Goal: Find specific page/section: Find specific page/section

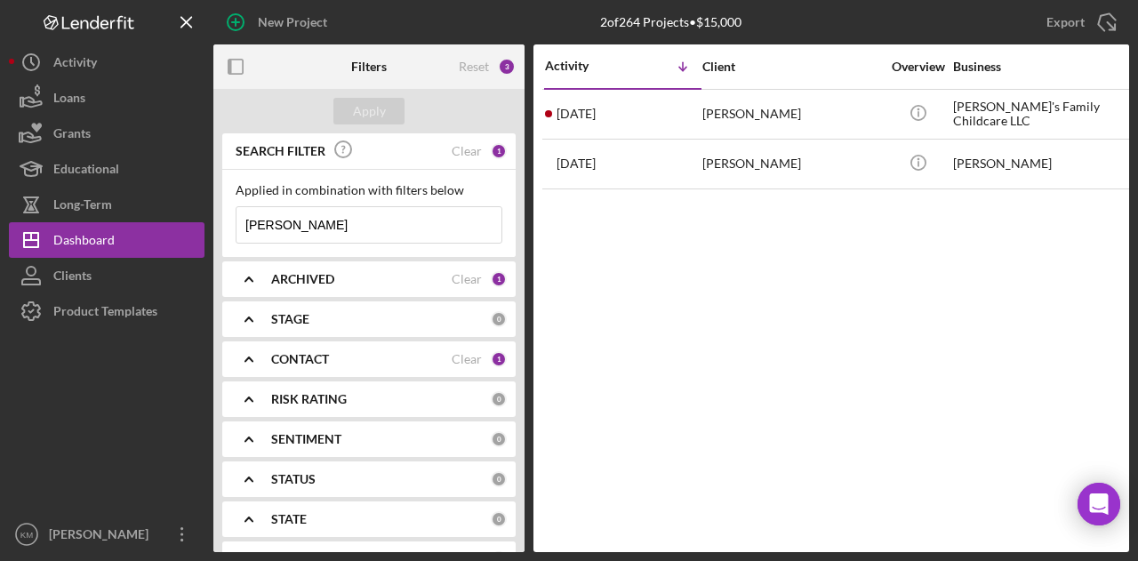
click at [242, 223] on input "[PERSON_NAME]" at bounding box center [368, 225] width 265 height 36
click at [242, 223] on input "hawo omar" at bounding box center [368, 225] width 265 height 36
click at [372, 104] on div "Apply" at bounding box center [369, 111] width 33 height 27
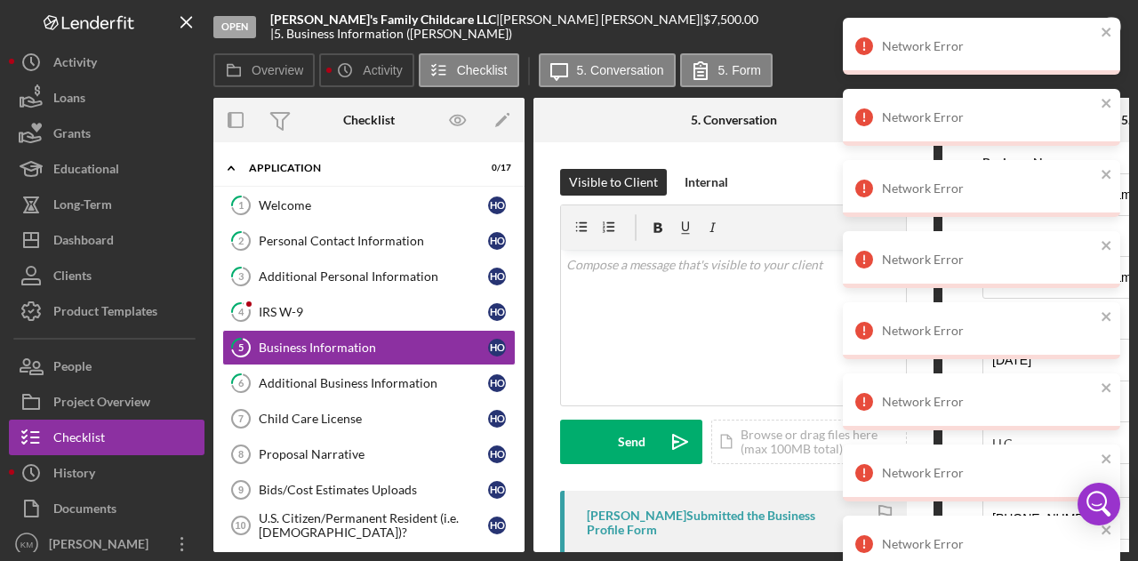
scroll to position [204, 0]
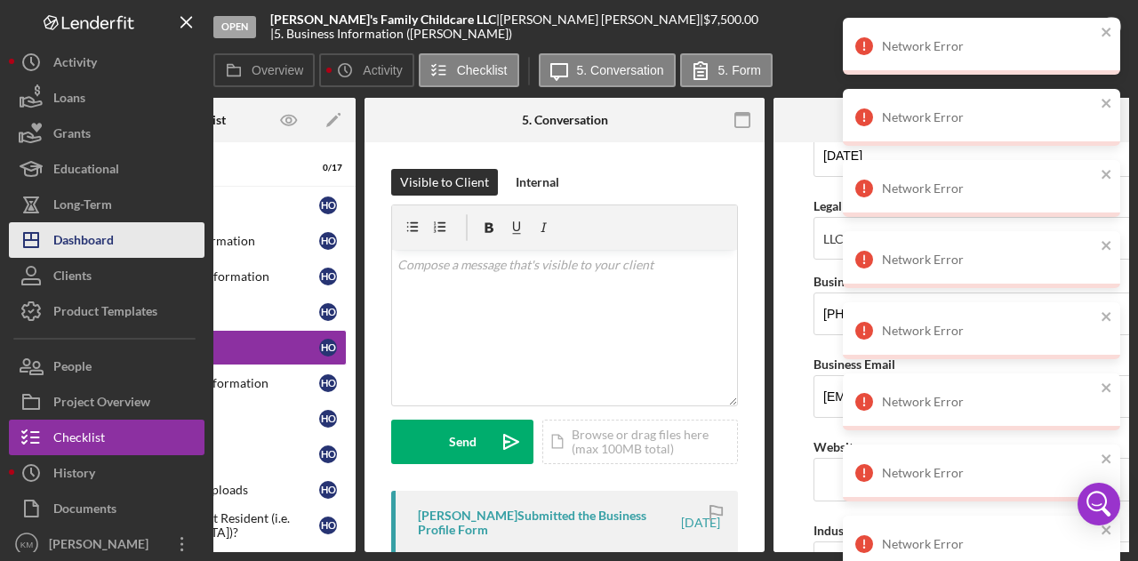
click at [93, 231] on div "Dashboard" at bounding box center [83, 242] width 60 height 40
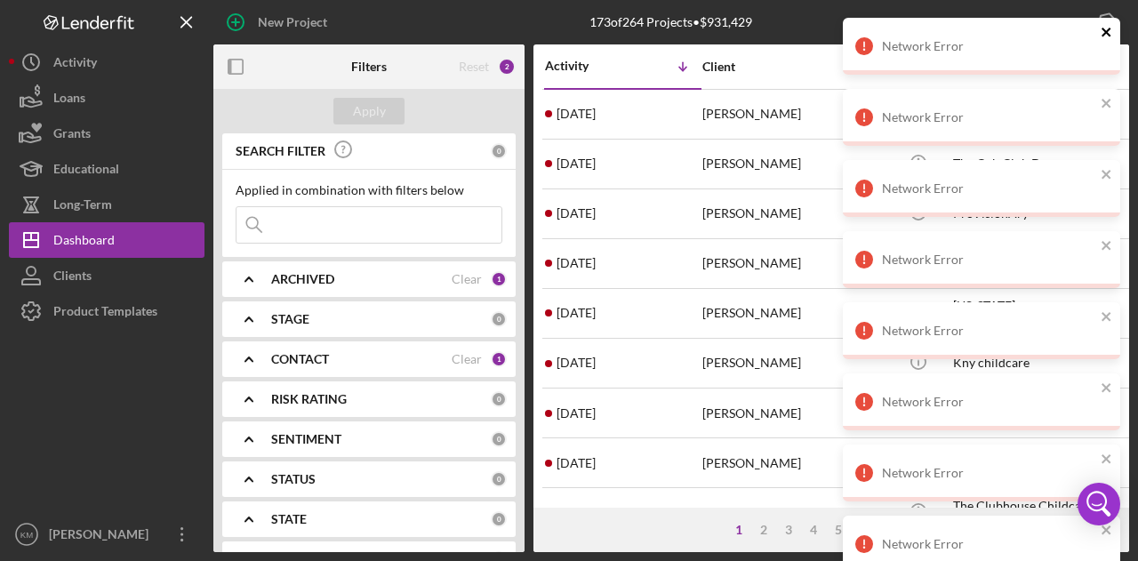
click at [1100, 36] on icon "close" at bounding box center [1106, 32] width 12 height 14
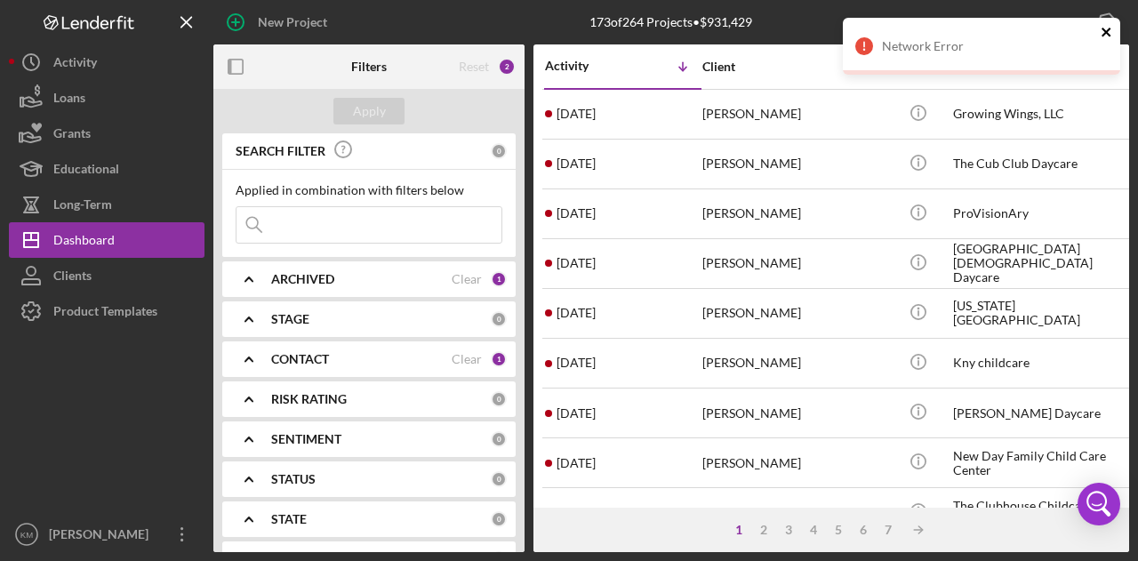
click at [1103, 33] on icon "close" at bounding box center [1106, 32] width 12 height 14
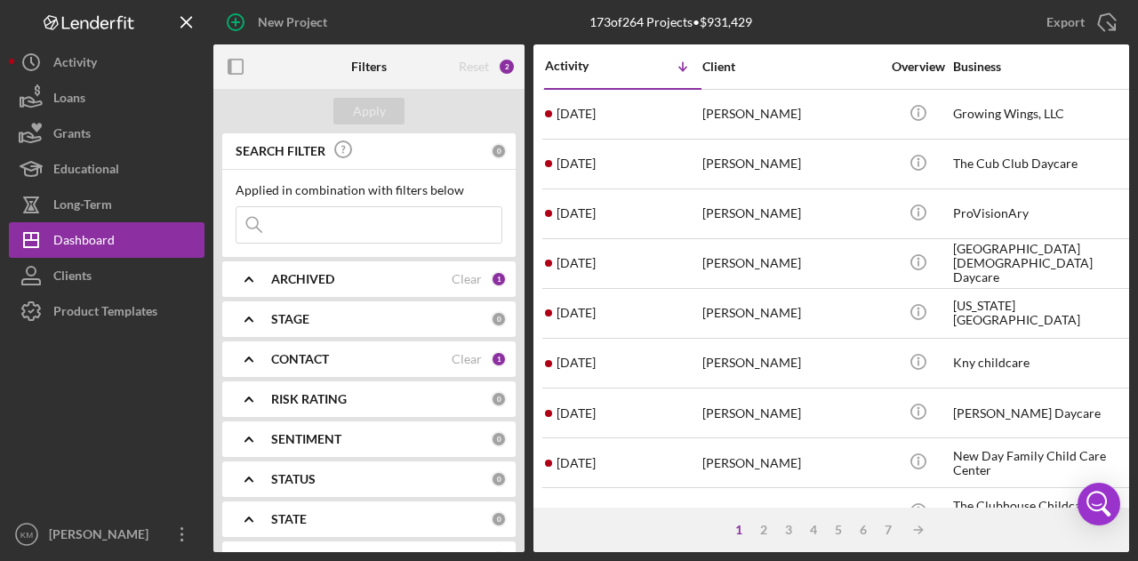
click at [359, 234] on input at bounding box center [368, 225] width 265 height 36
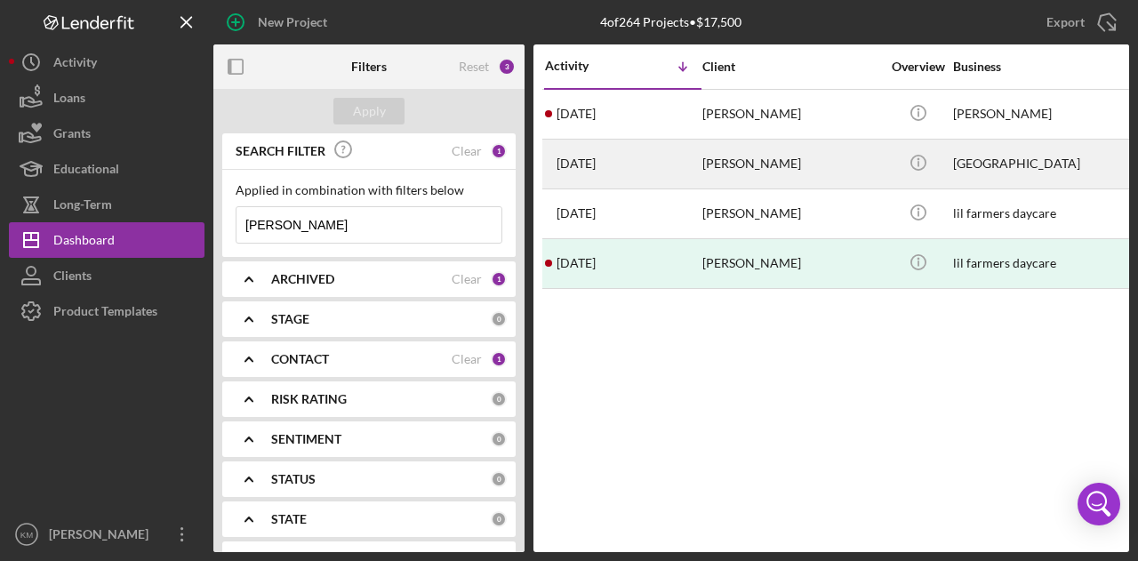
type input "[PERSON_NAME]"
click at [821, 159] on div "[PERSON_NAME]" at bounding box center [791, 163] width 178 height 47
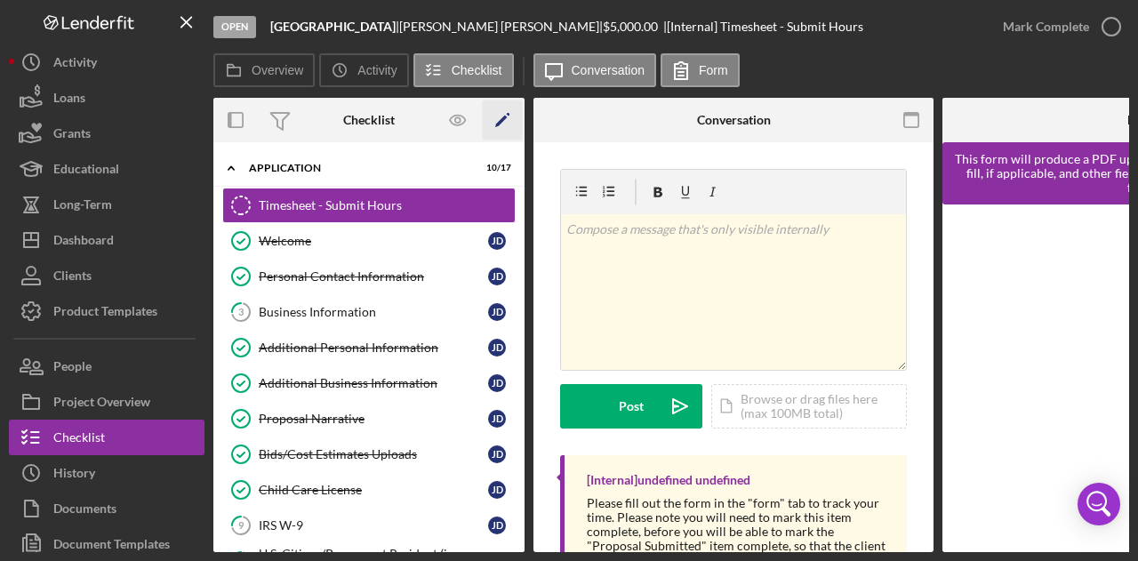
click at [507, 116] on icon "Icon/Edit" at bounding box center [503, 120] width 40 height 40
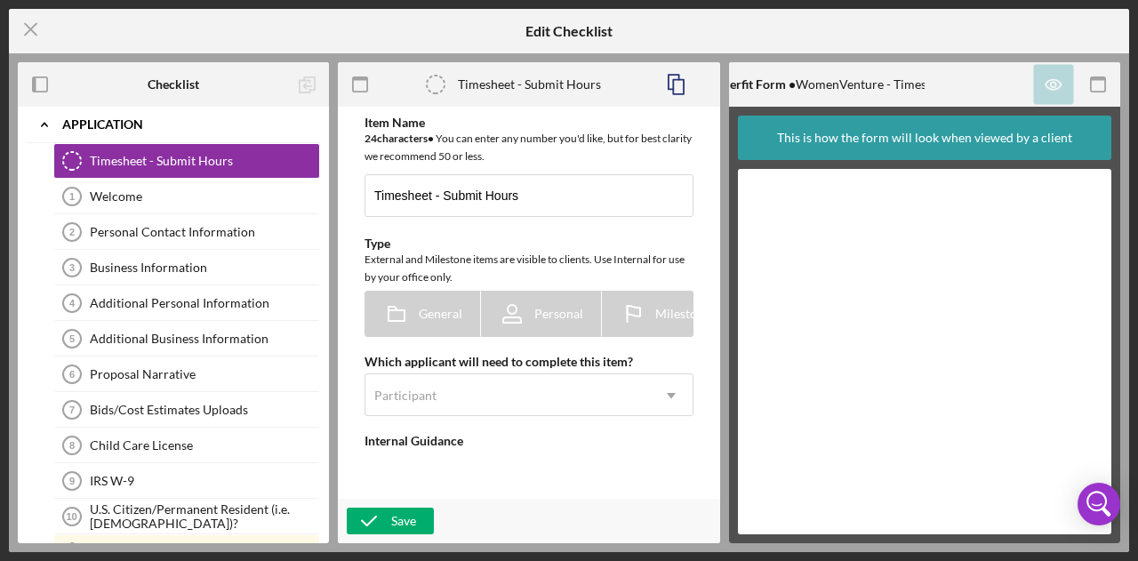
type textarea "<div>Please fill out the form in the "form" tab to track your time. Please note…"
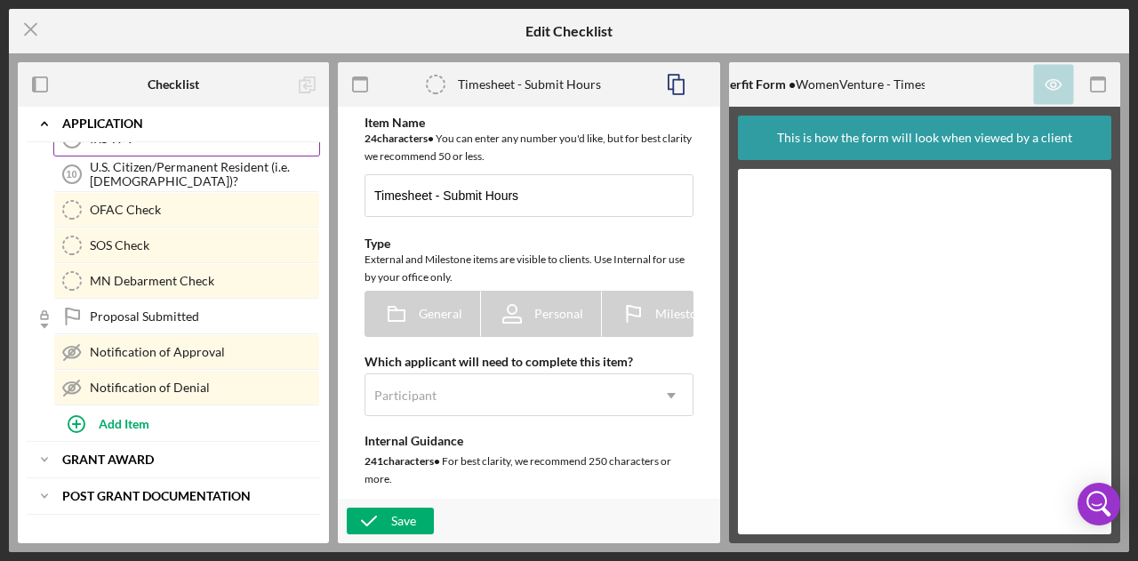
scroll to position [347, 0]
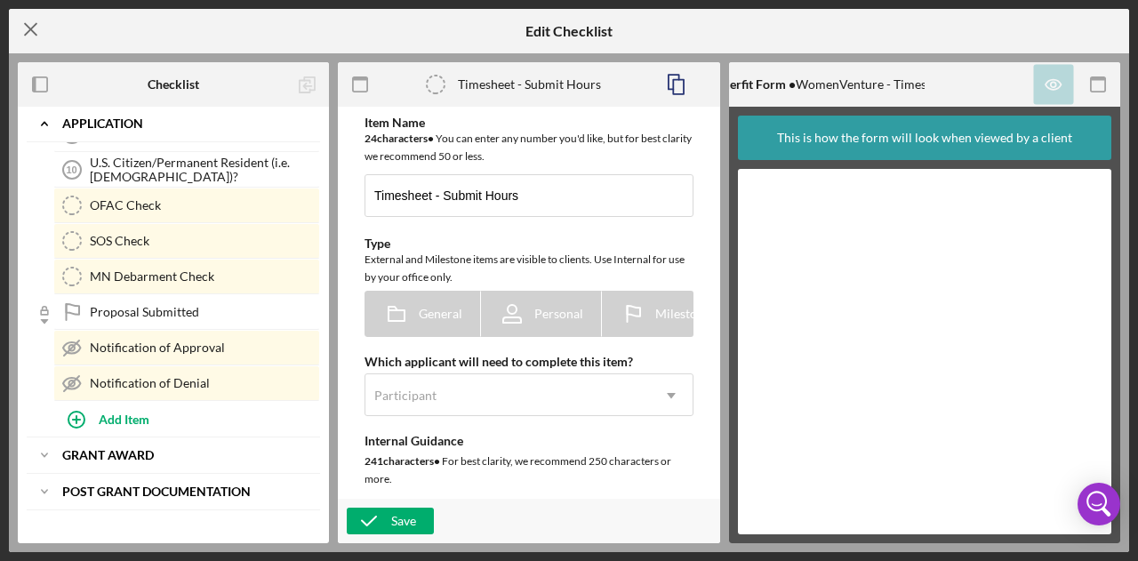
click at [21, 18] on icon "Icon/Menu Close" at bounding box center [31, 29] width 44 height 44
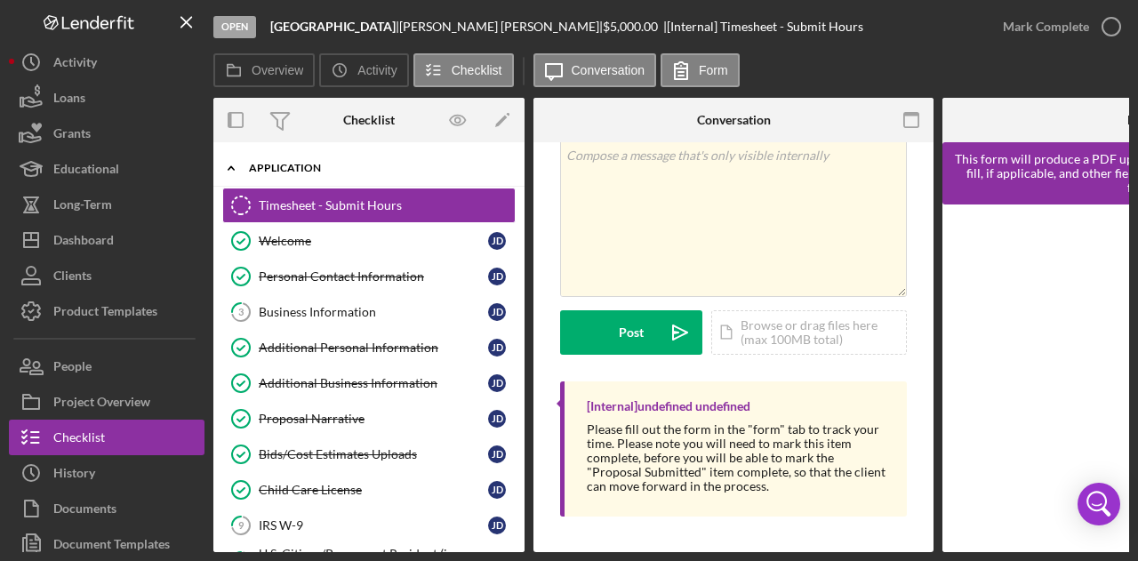
click at [356, 164] on div "Application" at bounding box center [375, 168] width 253 height 11
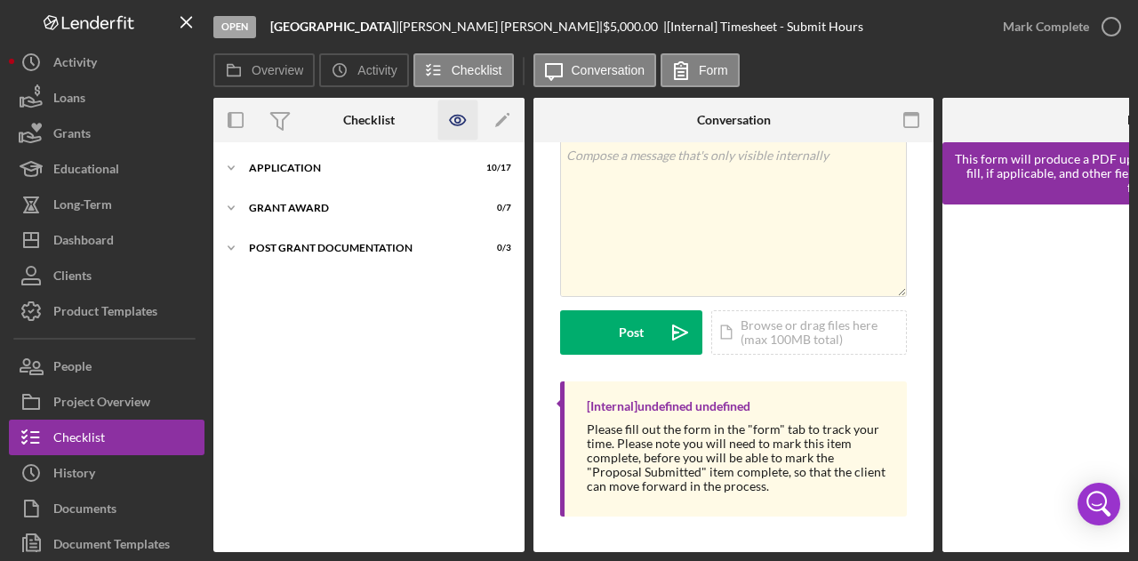
click at [459, 120] on icon "button" at bounding box center [458, 120] width 40 height 40
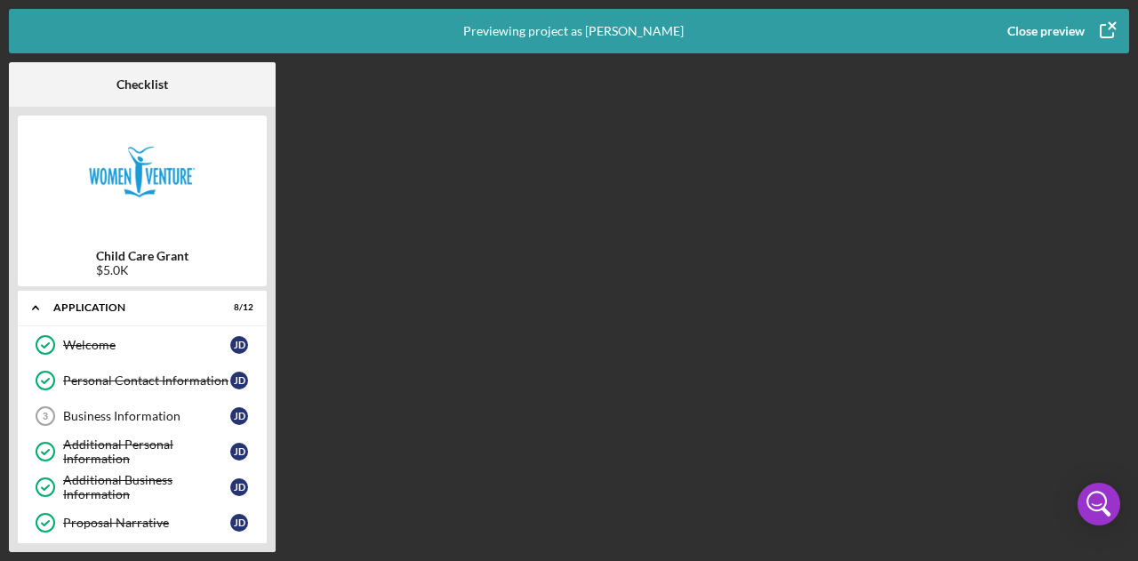
click at [1109, 27] on icon "button" at bounding box center [1106, 31] width 44 height 44
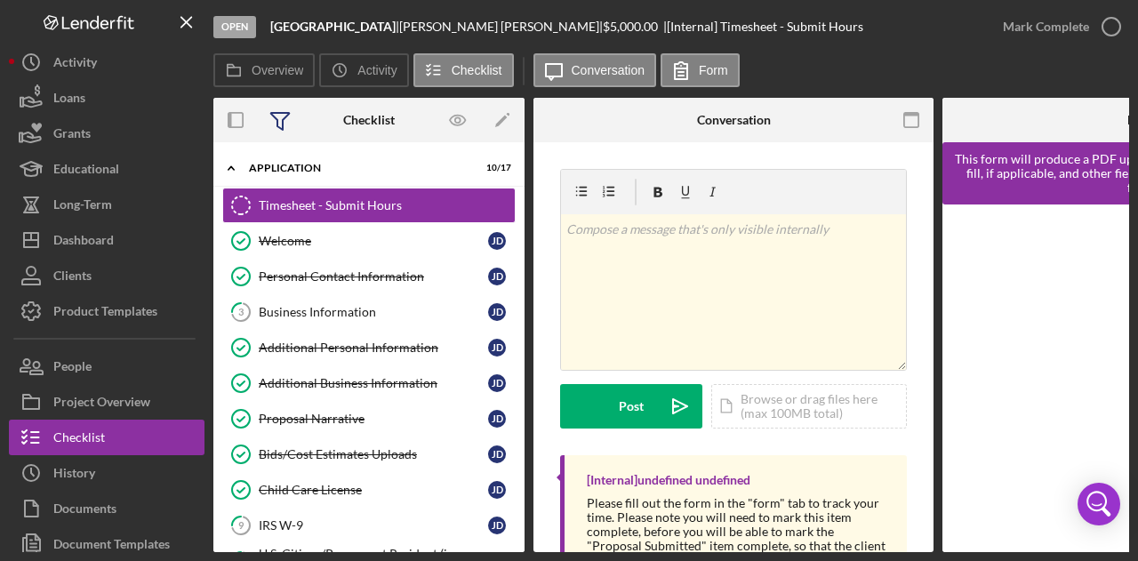
click at [279, 121] on icon at bounding box center [280, 120] width 44 height 44
click at [240, 116] on icon "button" at bounding box center [236, 120] width 40 height 40
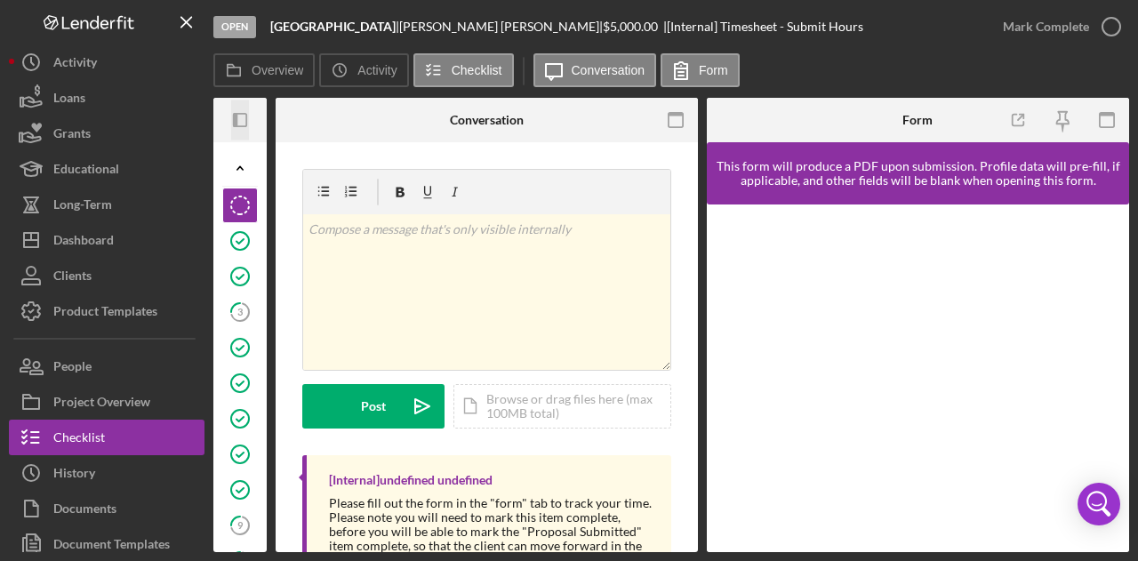
click at [240, 116] on icon "Icon/Panel Side Expand" at bounding box center [240, 120] width 40 height 40
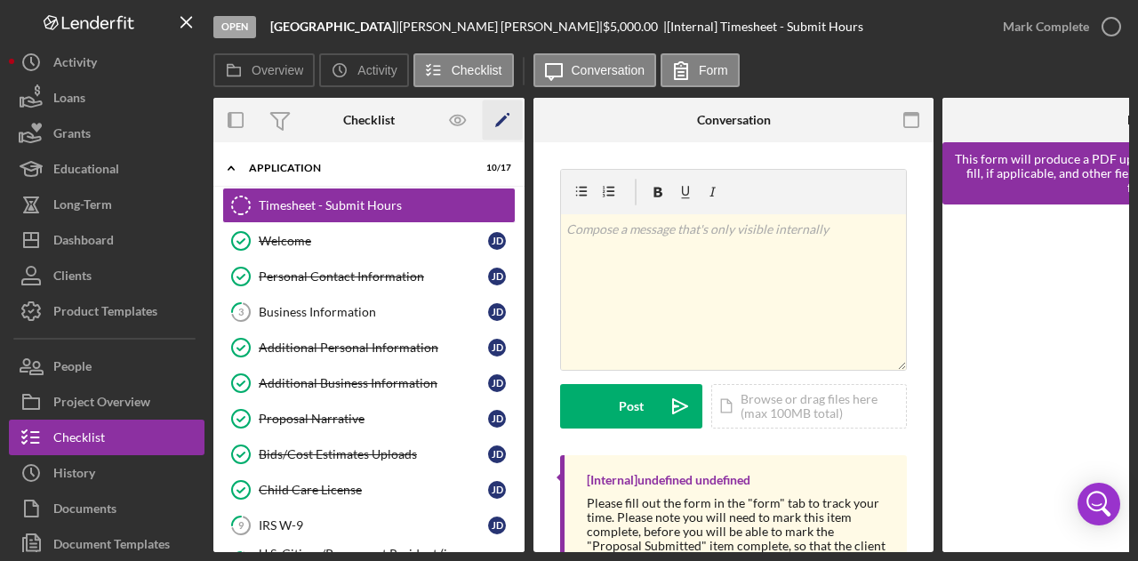
click at [501, 113] on icon "Icon/Edit" at bounding box center [503, 120] width 40 height 40
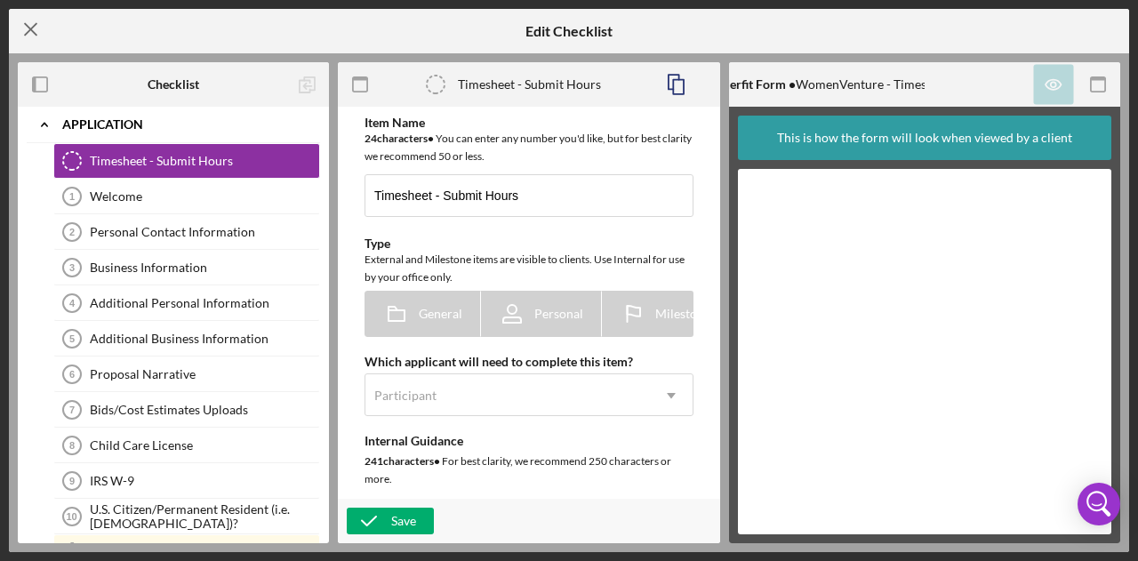
click at [14, 10] on icon "Icon/Menu Close" at bounding box center [31, 29] width 44 height 44
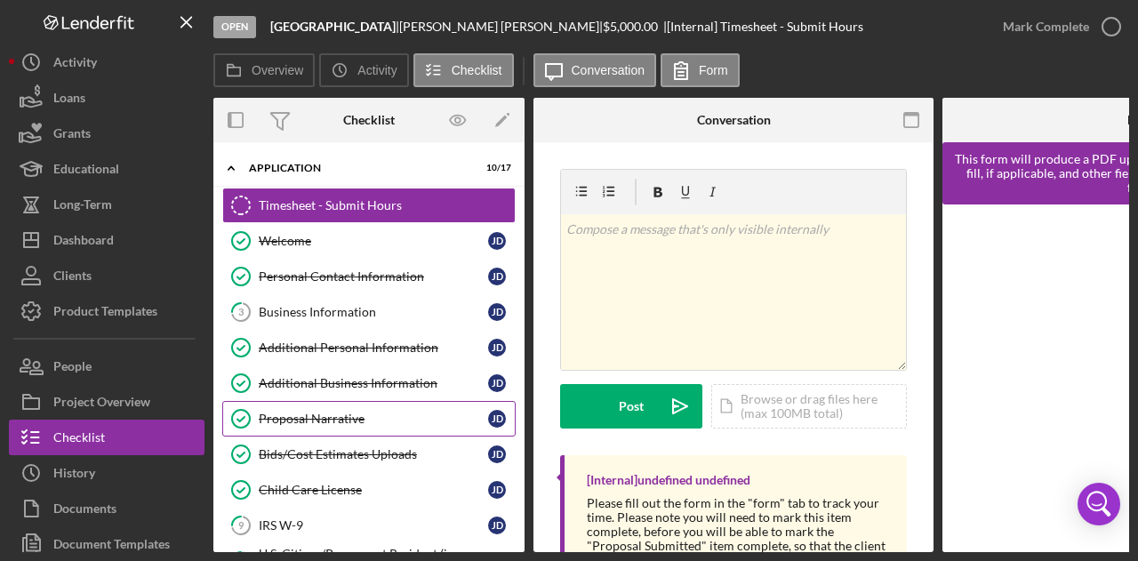
click at [386, 401] on link "Proposal Narrative Proposal Narrative [PERSON_NAME]" at bounding box center [368, 419] width 293 height 36
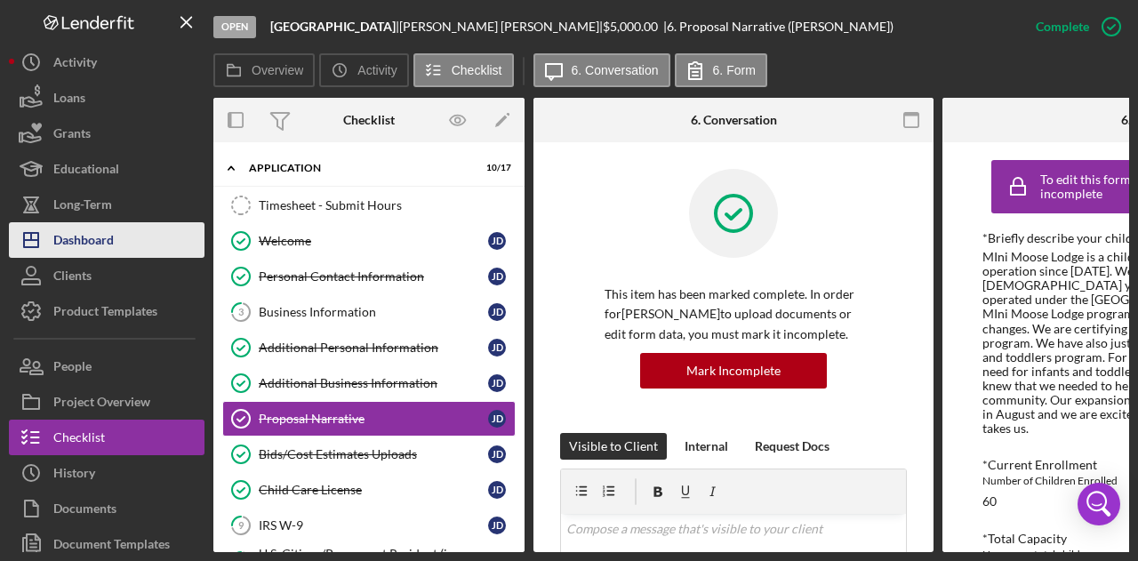
click at [90, 245] on div "Dashboard" at bounding box center [83, 242] width 60 height 40
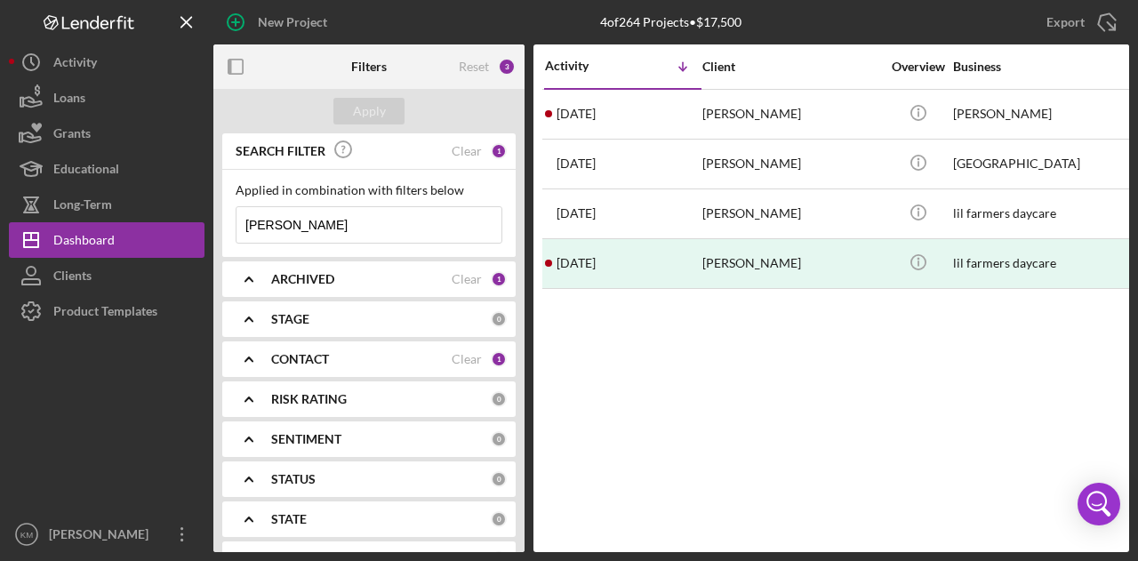
click at [305, 220] on input "[PERSON_NAME]" at bounding box center [368, 225] width 265 height 36
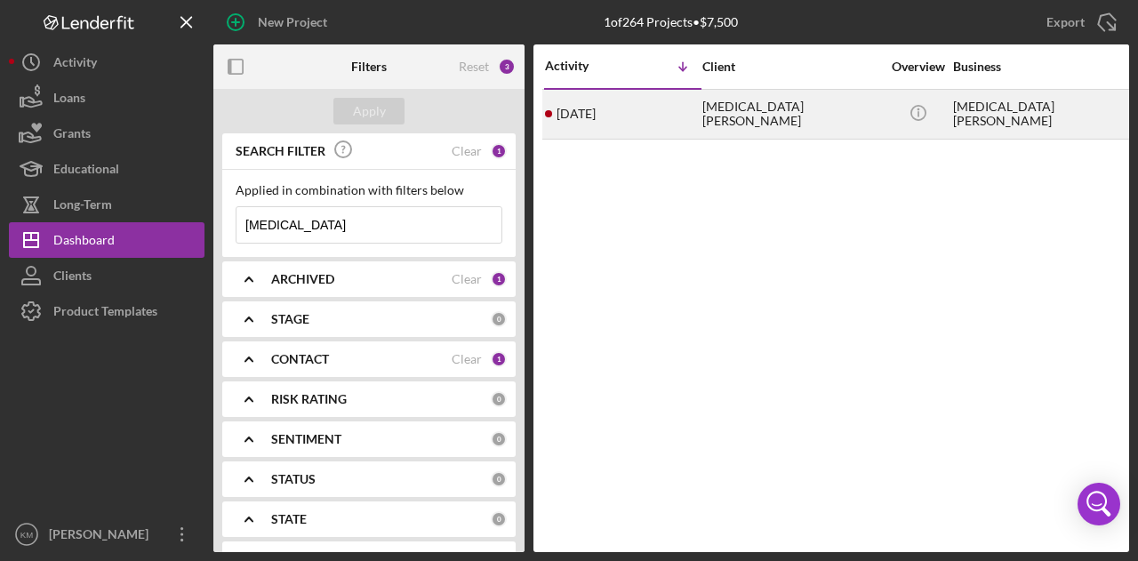
type input "[MEDICAL_DATA]"
click at [587, 105] on div "[DATE] [MEDICAL_DATA][PERSON_NAME]" at bounding box center [623, 114] width 156 height 47
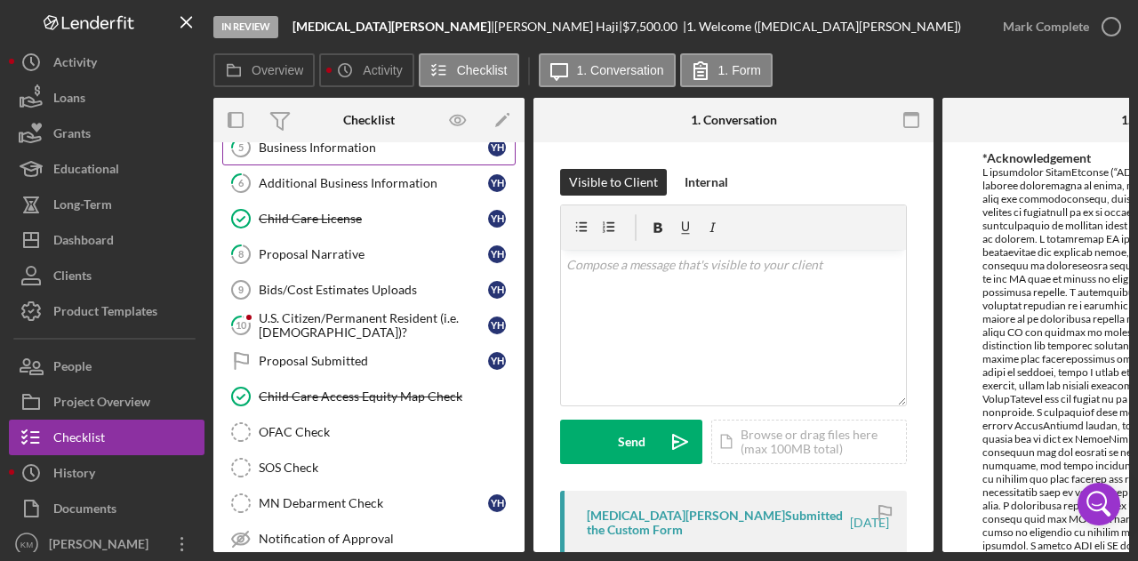
scroll to position [201, 0]
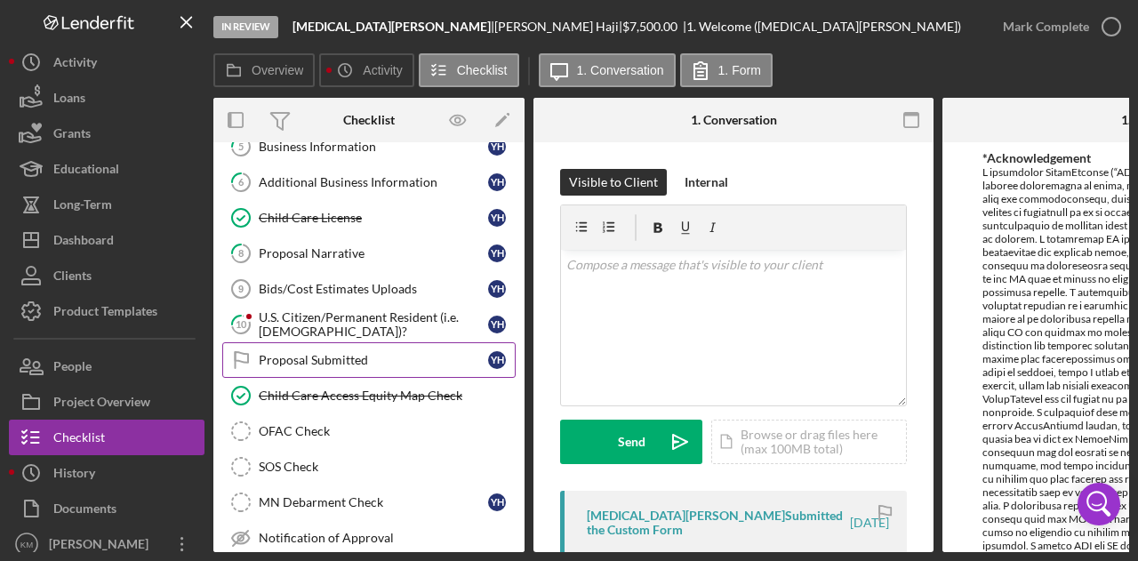
click at [309, 342] on link "Proposal Submitted Proposal Submitted Y H" at bounding box center [368, 360] width 293 height 36
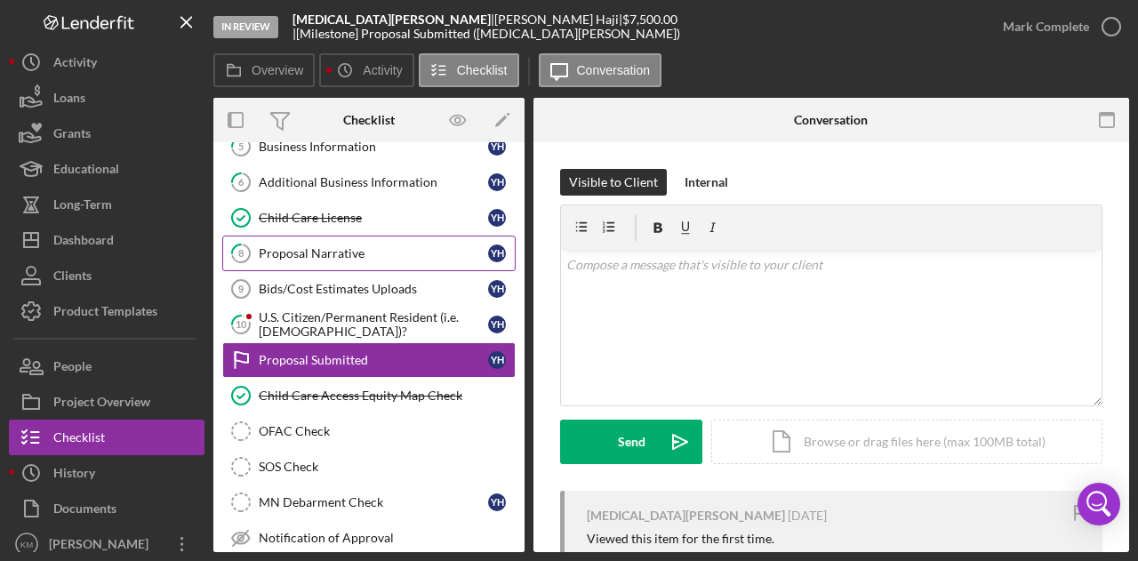
click at [352, 252] on div "Proposal Narrative" at bounding box center [373, 253] width 229 height 14
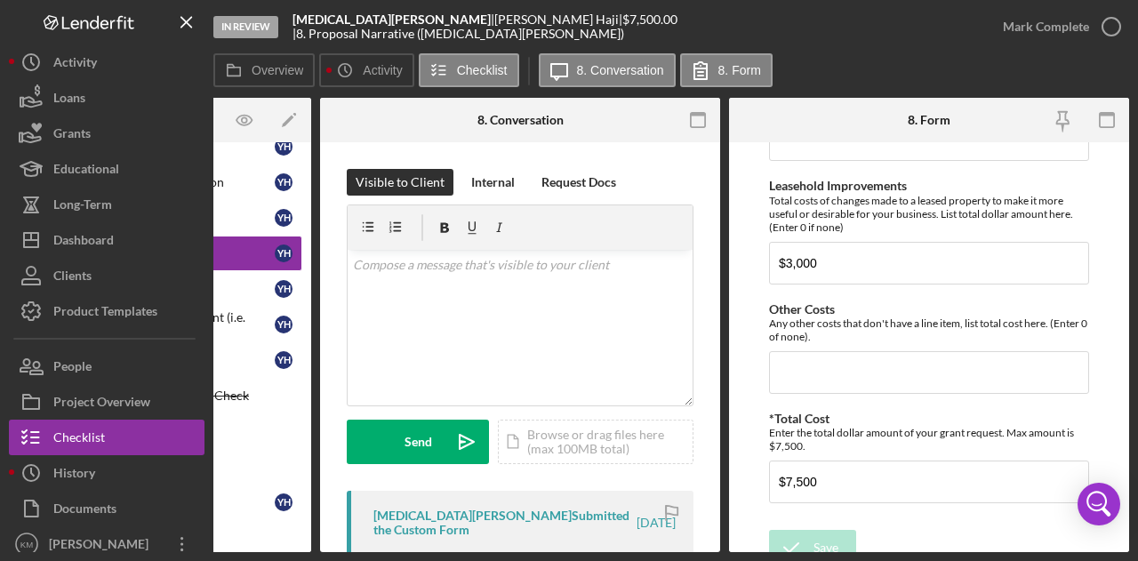
scroll to position [1588, 0]
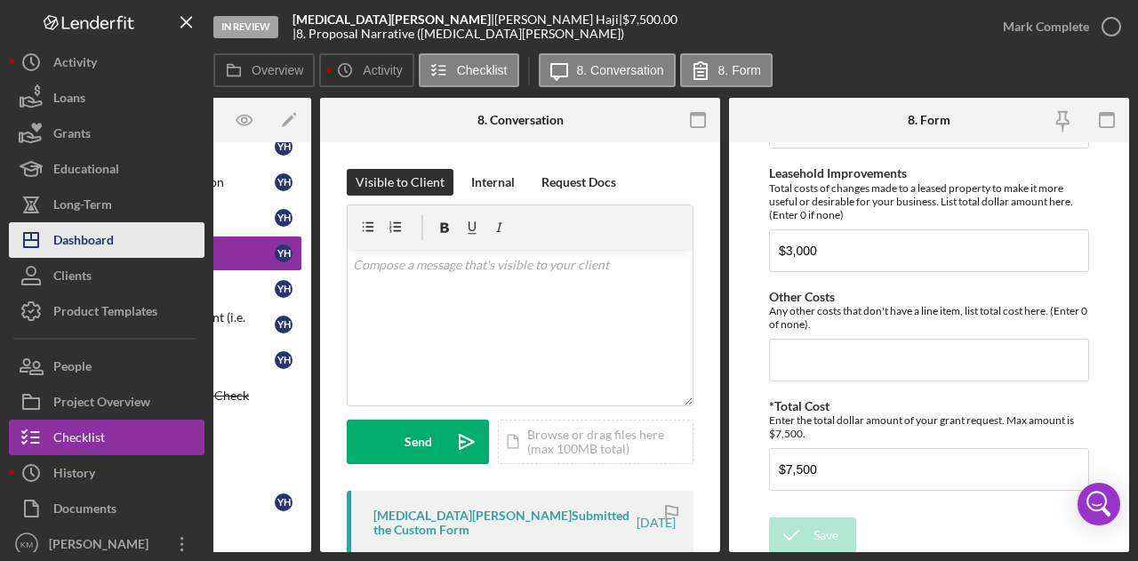
click at [119, 250] on button "Icon/Dashboard Dashboard" at bounding box center [107, 240] width 196 height 36
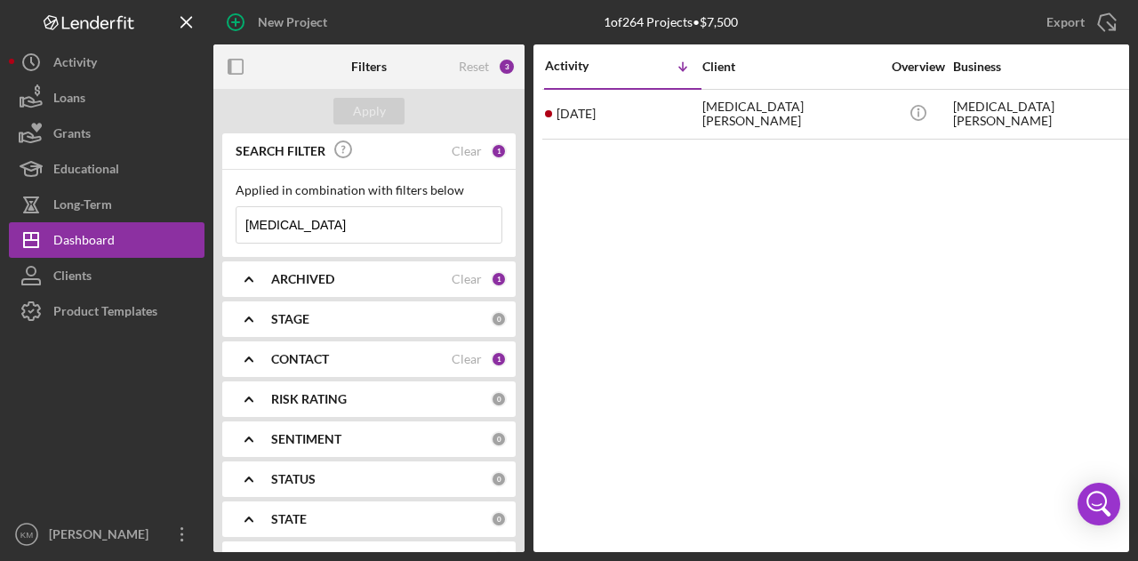
click at [320, 220] on input "[MEDICAL_DATA]" at bounding box center [368, 225] width 265 height 36
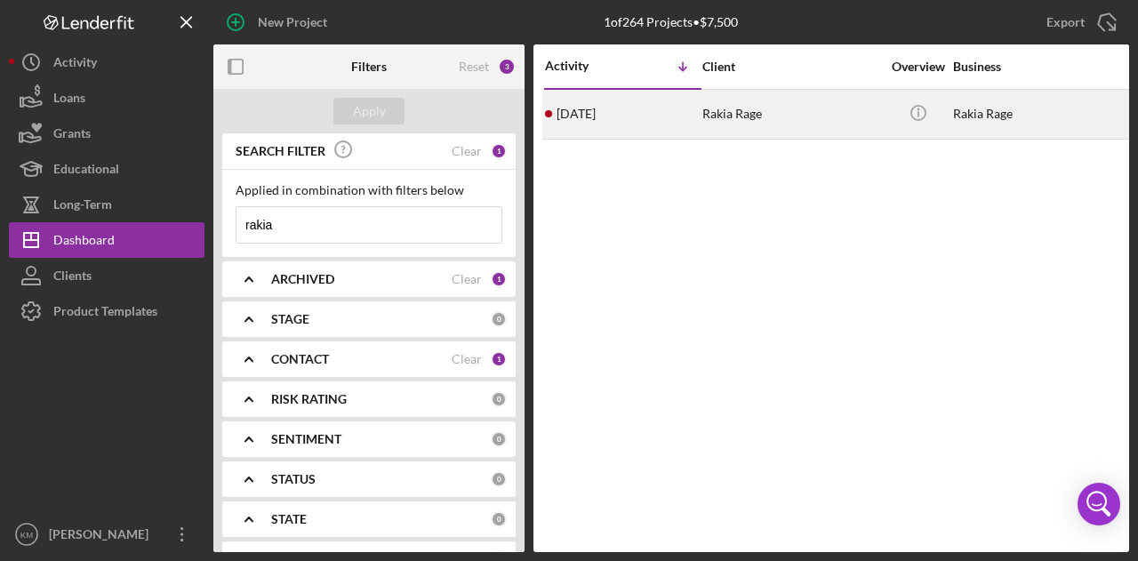
type input "rakia"
click at [596, 107] on time "[DATE]" at bounding box center [575, 114] width 39 height 14
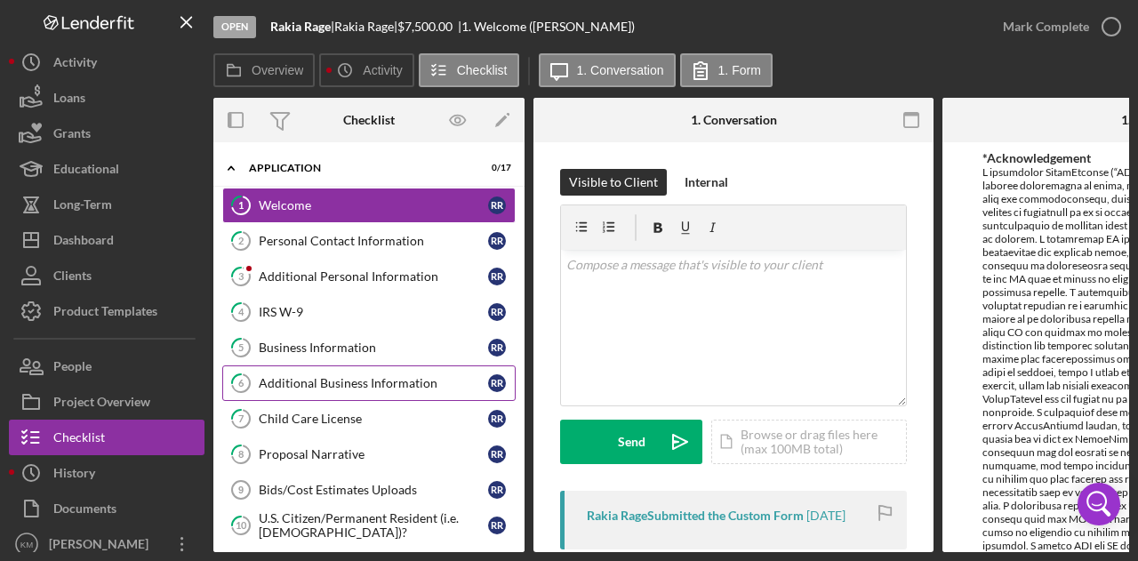
scroll to position [183, 0]
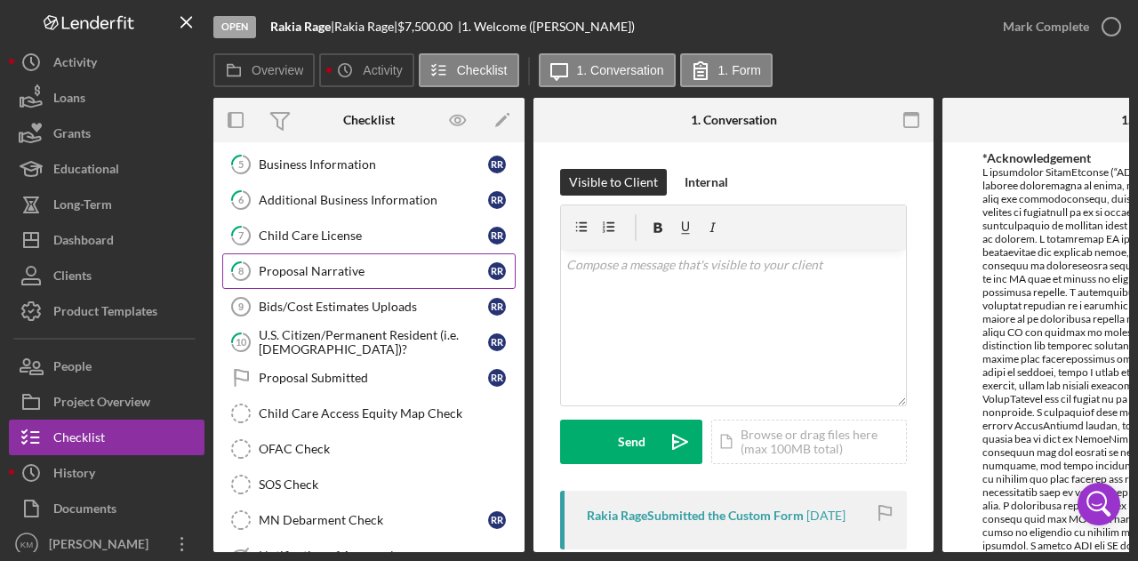
click at [383, 268] on div "Proposal Narrative" at bounding box center [373, 271] width 229 height 14
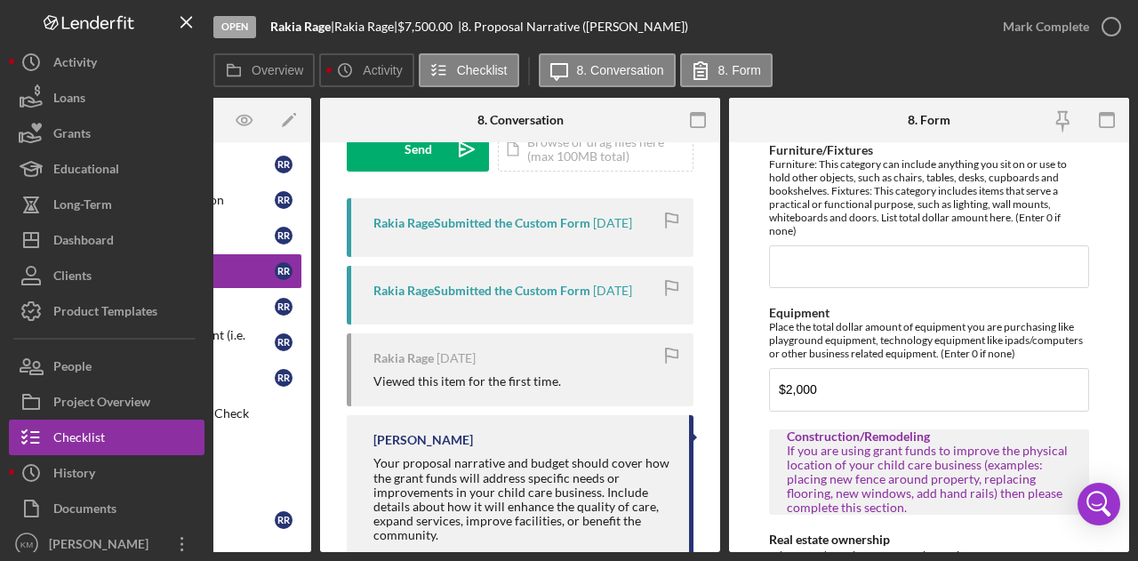
scroll to position [293, 0]
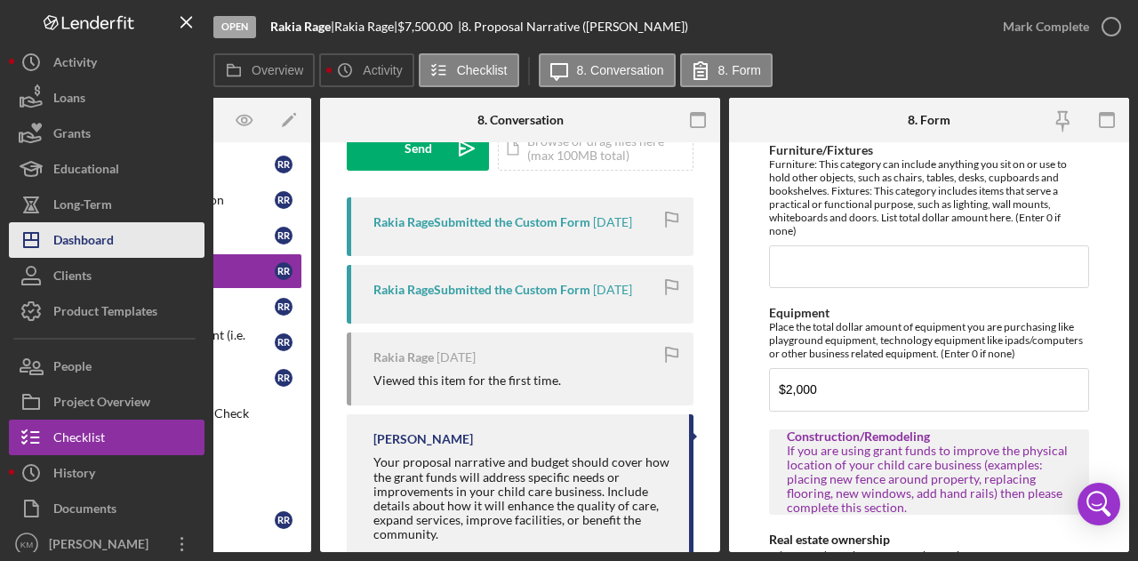
click at [103, 243] on div "Dashboard" at bounding box center [83, 242] width 60 height 40
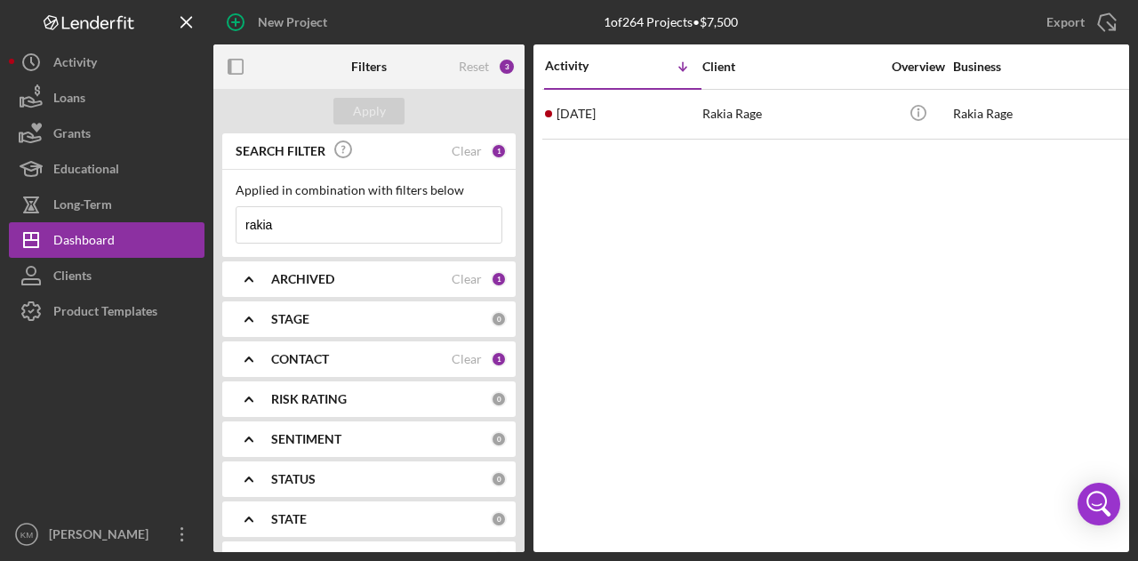
click at [359, 227] on input "rakia" at bounding box center [368, 225] width 265 height 36
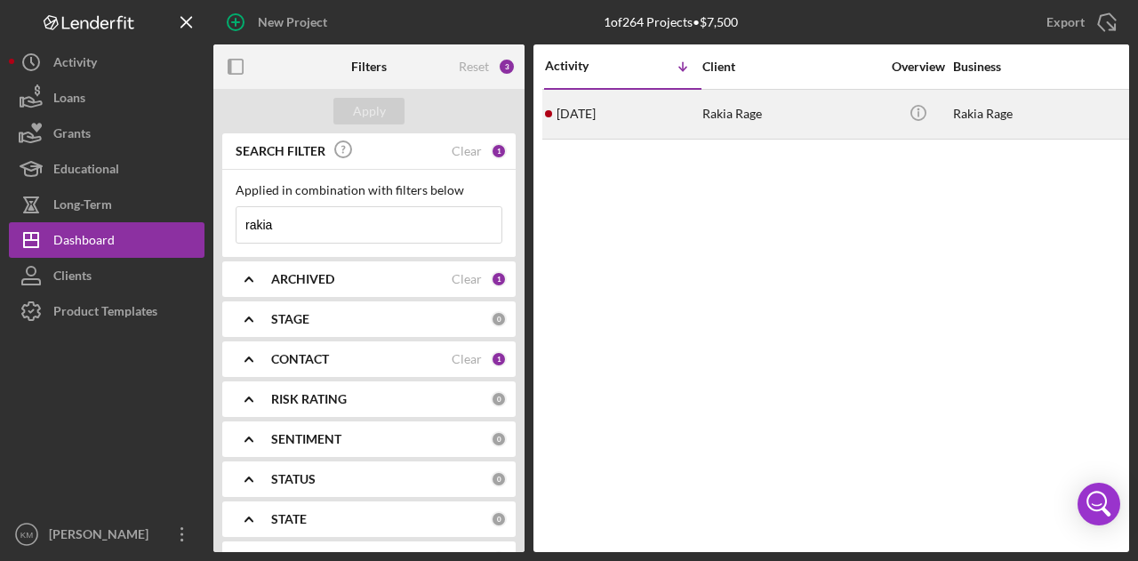
click at [680, 125] on div "[DATE] Rakia Rage" at bounding box center [623, 114] width 156 height 47
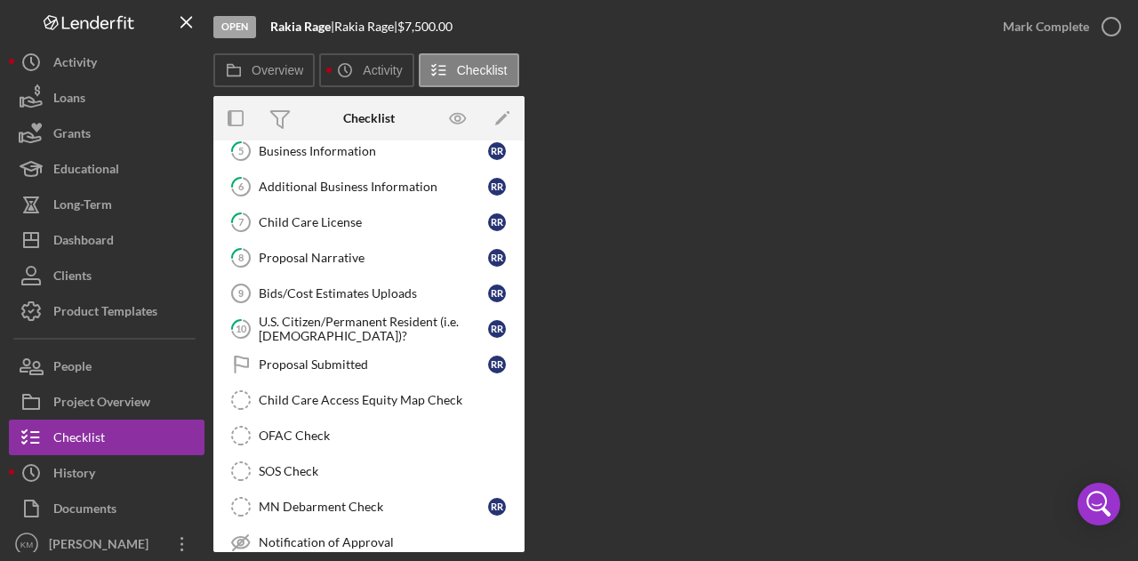
scroll to position [193, 0]
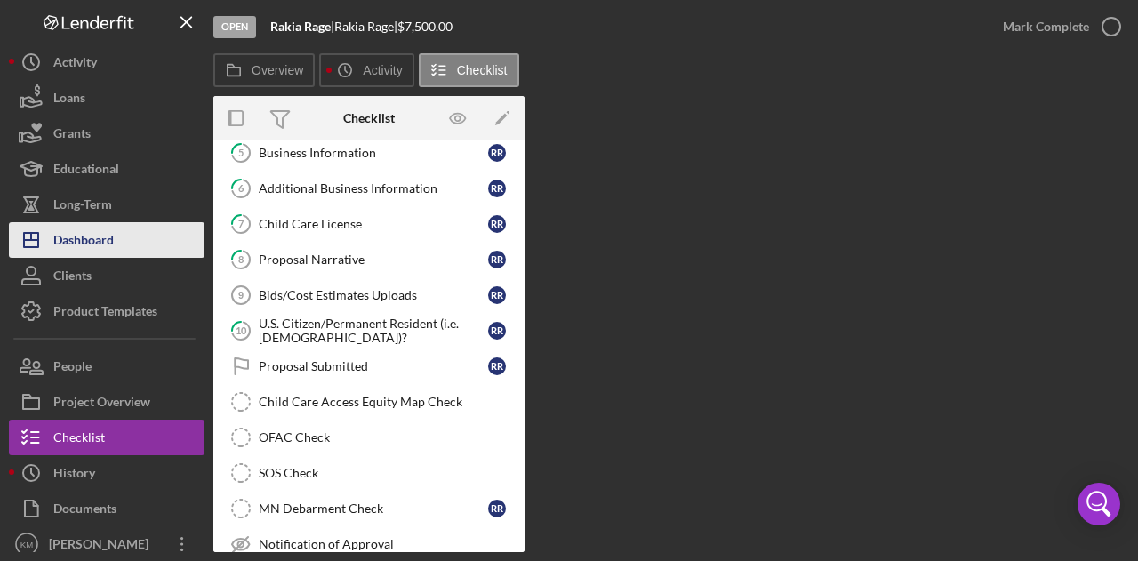
click at [144, 251] on button "Icon/Dashboard Dashboard" at bounding box center [107, 240] width 196 height 36
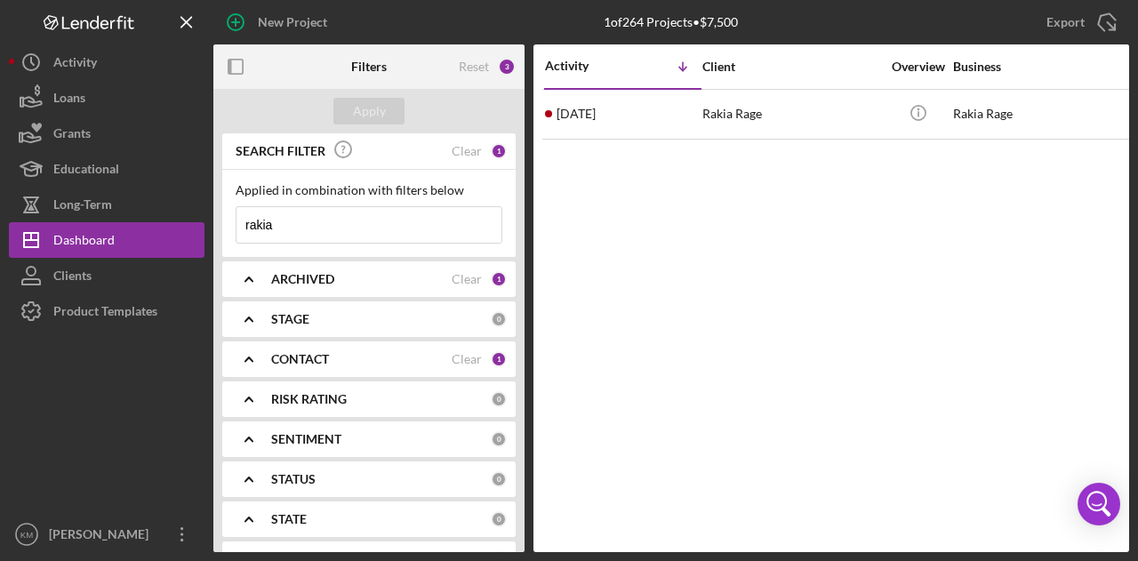
click at [346, 223] on input "rakia" at bounding box center [368, 225] width 265 height 36
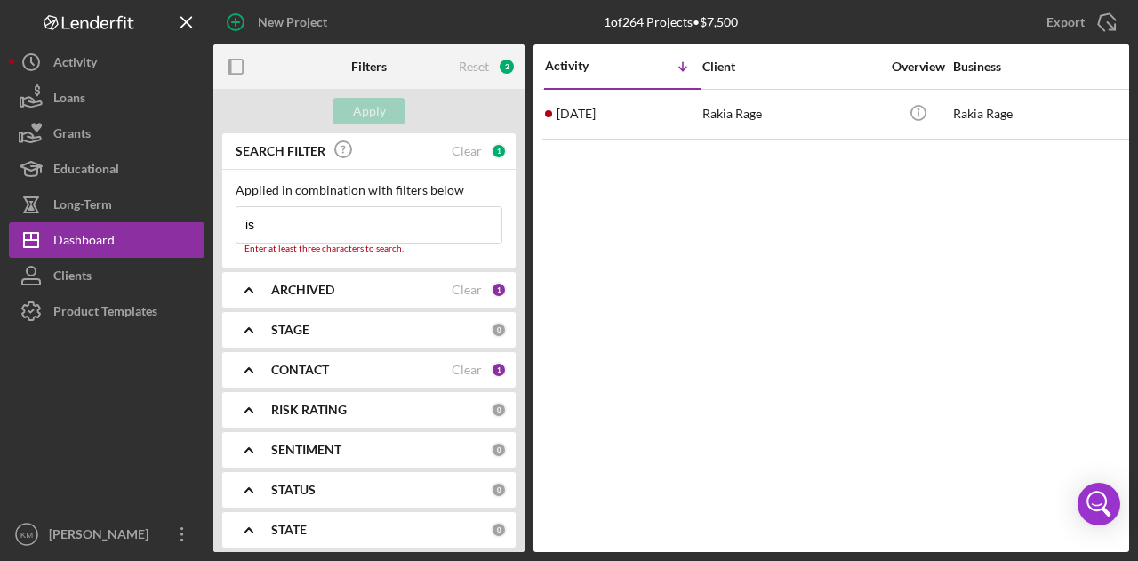
type input "i"
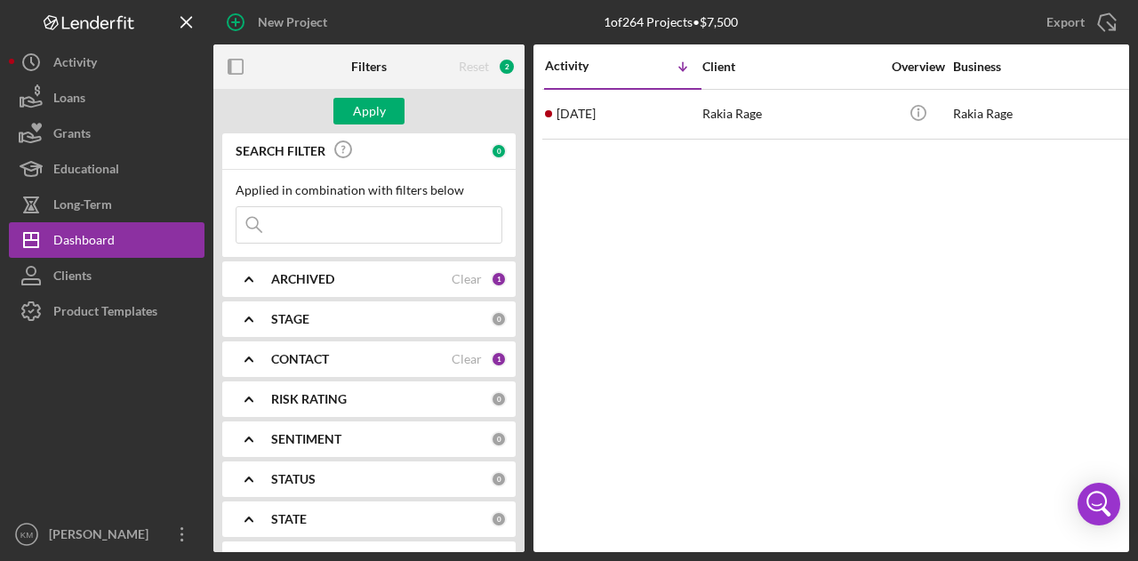
click at [593, 66] on div "Activity" at bounding box center [584, 66] width 78 height 14
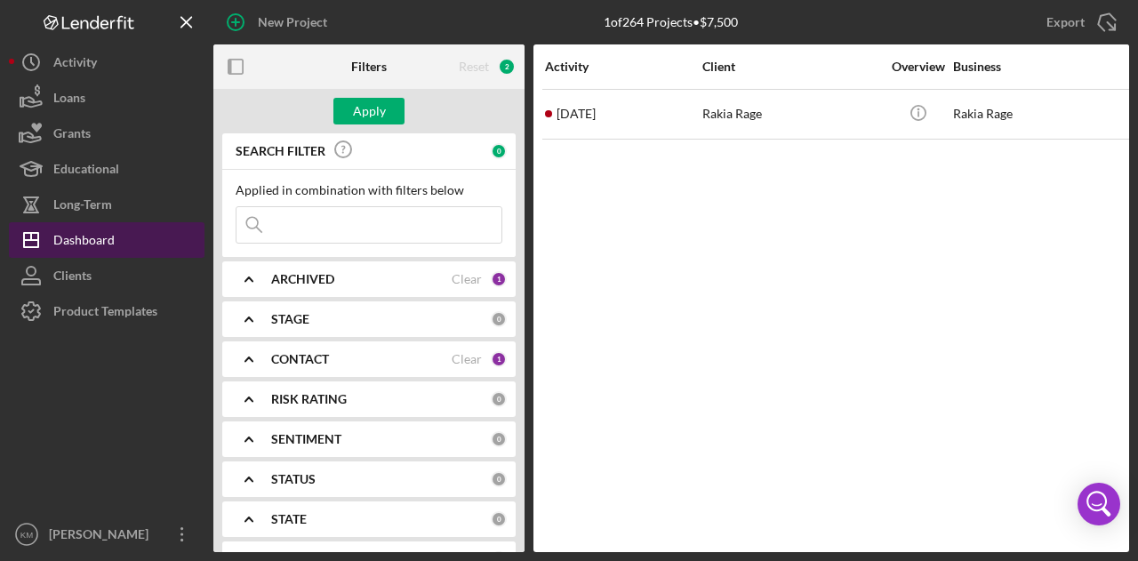
click at [126, 232] on button "Icon/Dashboard Dashboard" at bounding box center [107, 240] width 196 height 36
click at [169, 225] on button "Icon/Dashboard Dashboard" at bounding box center [107, 240] width 196 height 36
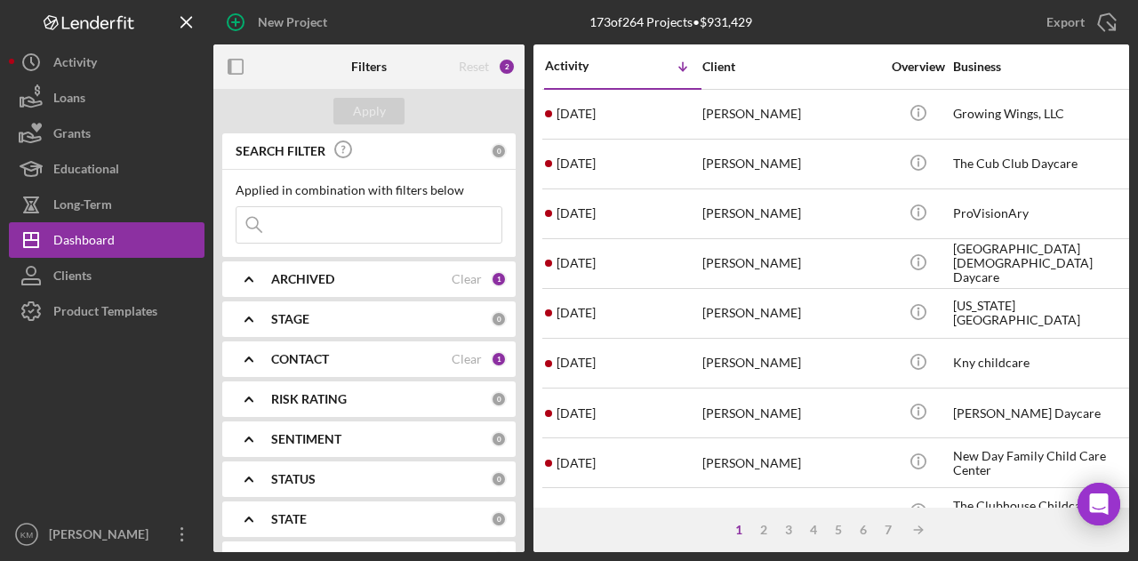
drag, startPoint x: 0, startPoint y: 0, endPoint x: 340, endPoint y: 207, distance: 397.8
click at [340, 207] on input at bounding box center [368, 225] width 265 height 36
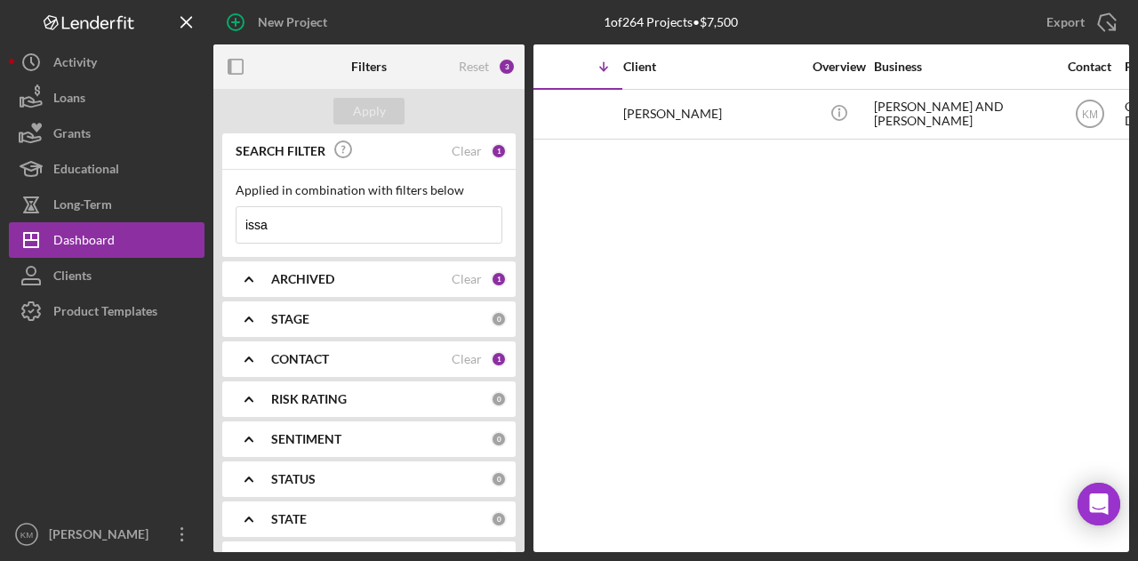
scroll to position [0, 71]
type input "issa"
